Goal: Complete application form

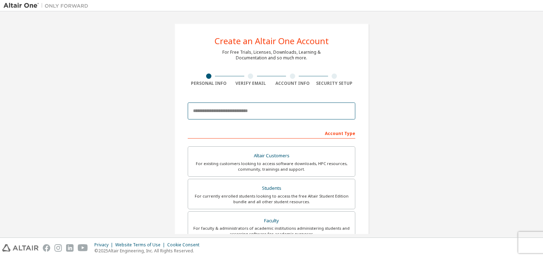
click at [291, 104] on input "email" at bounding box center [272, 111] width 168 height 17
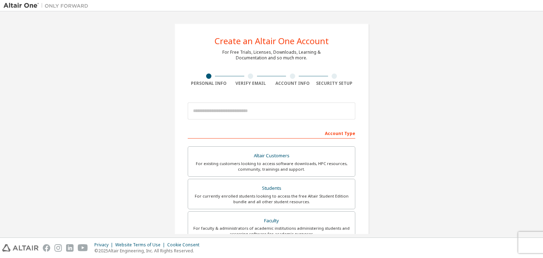
click at [443, 117] on div "Create an Altair One Account For Free Trials, Licenses, Downloads, Learning & D…" at bounding box center [272, 202] width 536 height 375
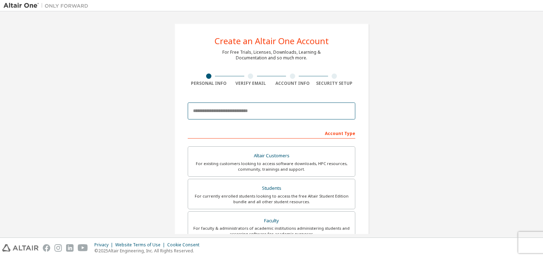
click at [318, 108] on input "email" at bounding box center [272, 111] width 168 height 17
click at [278, 111] on input "email" at bounding box center [272, 111] width 168 height 17
type input "**********"
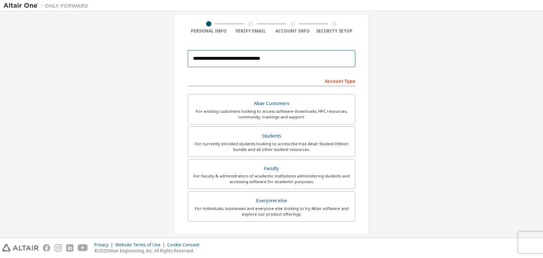
scroll to position [71, 0]
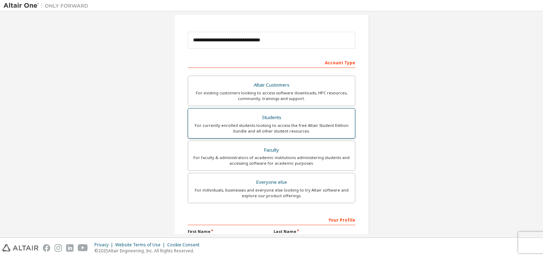
click at [308, 111] on label "Students For currently enrolled students looking to access the free Altair Stud…" at bounding box center [272, 123] width 168 height 30
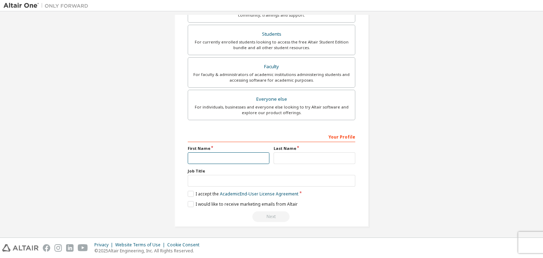
scroll to position [154, 0]
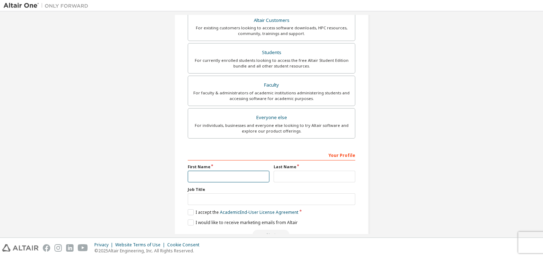
click at [233, 171] on input "text" at bounding box center [229, 177] width 82 height 12
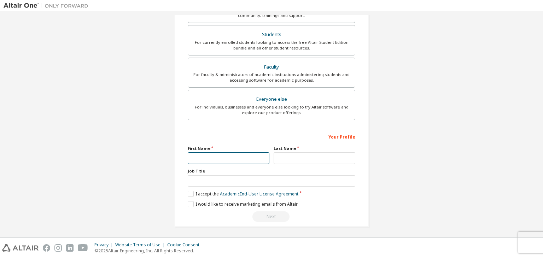
type input "****"
click at [307, 160] on input "text" at bounding box center [315, 158] width 82 height 12
type input "*"
type input "****"
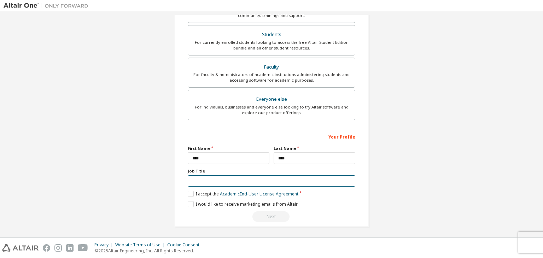
click at [326, 182] on input "text" at bounding box center [272, 181] width 168 height 12
click at [199, 192] on label "I accept the Academic End-User License Agreement" at bounding box center [243, 194] width 111 height 6
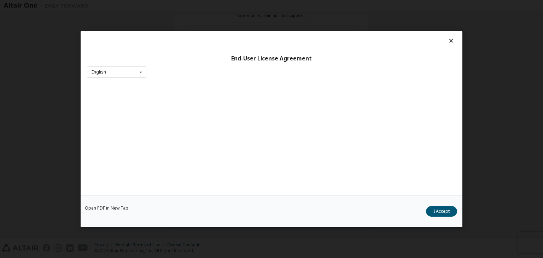
drag, startPoint x: 441, startPoint y: 214, endPoint x: 390, endPoint y: 225, distance: 52.8
click at [440, 215] on button "I Accept" at bounding box center [441, 211] width 31 height 11
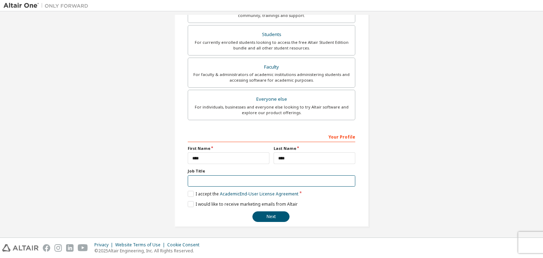
click at [210, 180] on input "text" at bounding box center [272, 181] width 168 height 12
type input "*******"
drag, startPoint x: 270, startPoint y: 218, endPoint x: 270, endPoint y: 198, distance: 19.8
click at [268, 217] on button "Next" at bounding box center [271, 217] width 37 height 11
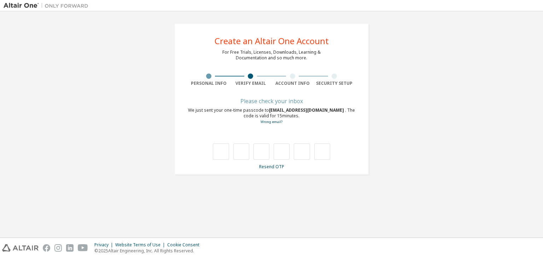
scroll to position [0, 0]
drag, startPoint x: 417, startPoint y: 120, endPoint x: 412, endPoint y: 118, distance: 5.3
click at [416, 119] on div "**********" at bounding box center [272, 99] width 536 height 168
click at [317, 109] on span "[EMAIL_ADDRESS][DOMAIN_NAME]" at bounding box center [307, 110] width 76 height 6
click at [226, 151] on input "text" at bounding box center [221, 152] width 16 height 16
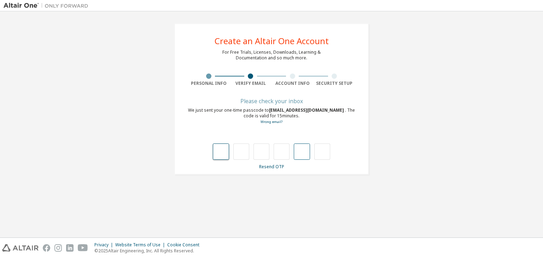
type input "*"
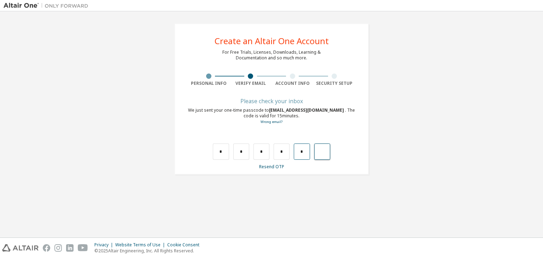
type input "*"
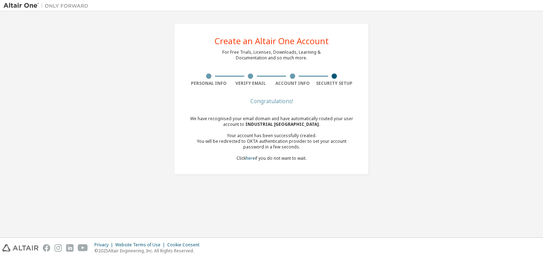
click at [297, 51] on div "For Free Trials, Licenses, Downloads, Learning & Documentation and so much more." at bounding box center [271, 55] width 98 height 11
